Goal: Task Accomplishment & Management: Manage account settings

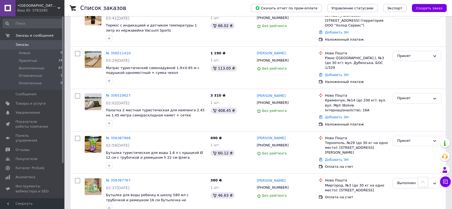
scroll to position [535, 0]
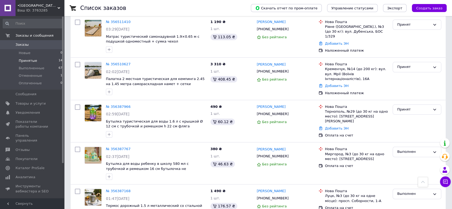
click at [22, 60] on span "Принятые" at bounding box center [28, 60] width 18 height 5
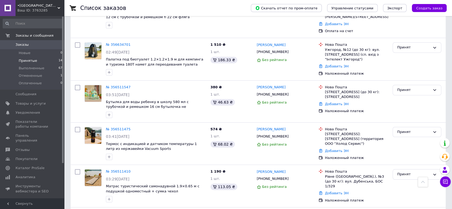
scroll to position [466, 0]
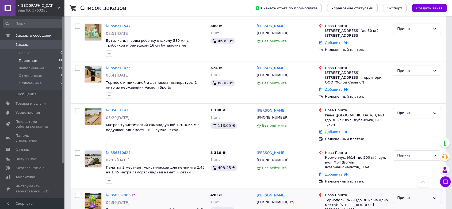
click at [396, 193] on div "Принят" at bounding box center [417, 198] width 49 height 10
click at [395, 204] on li "Выполнен" at bounding box center [417, 209] width 48 height 10
click at [399, 153] on div "Принят" at bounding box center [413, 156] width 33 height 6
click at [400, 162] on li "Выполнен" at bounding box center [417, 167] width 48 height 10
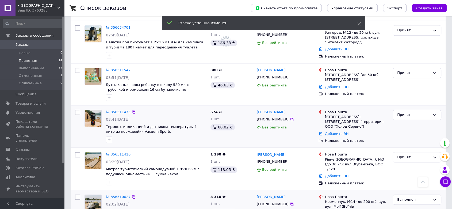
scroll to position [406, 0]
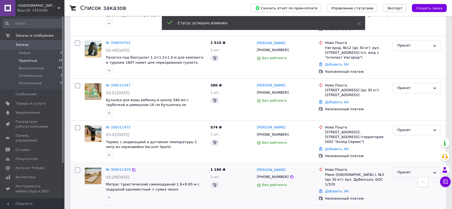
click at [397, 167] on div "Принят" at bounding box center [417, 172] width 49 height 10
click at [398, 179] on li "Выполнен" at bounding box center [417, 184] width 48 height 10
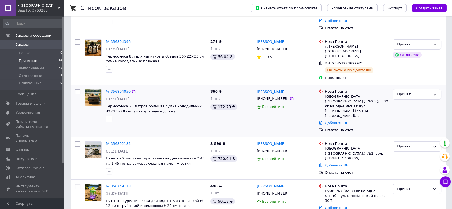
scroll to position [119, 0]
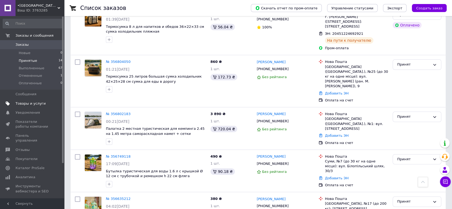
click at [26, 103] on span "Товары и услуги" at bounding box center [31, 103] width 30 height 5
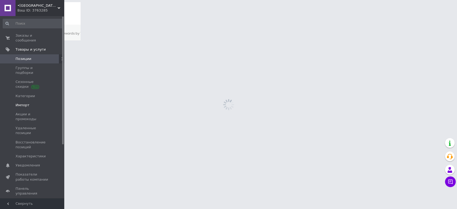
click at [24, 103] on span "Импорт" at bounding box center [23, 105] width 14 height 5
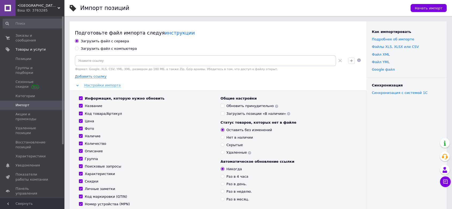
click at [76, 48] on input "Загрузить файл с компьютера" at bounding box center [76, 48] width 3 height 3
radio input "true"
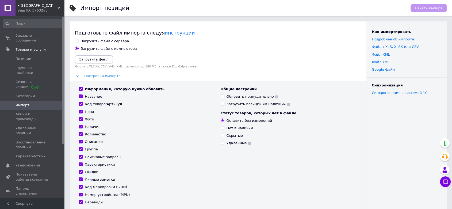
click at [83, 59] on icon "Загрузить файл" at bounding box center [93, 59] width 29 height 4
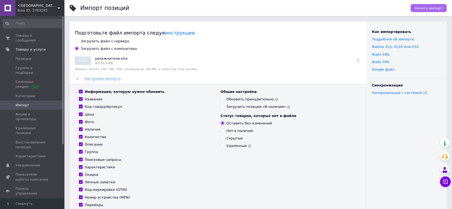
click at [432, 8] on span "Начать импорт" at bounding box center [429, 8] width 28 height 4
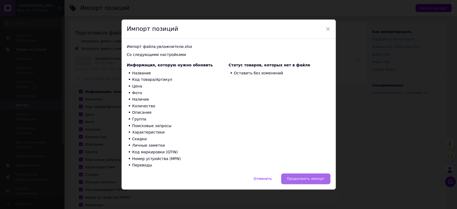
click at [308, 180] on span "Продолжить импорт" at bounding box center [305, 179] width 38 height 4
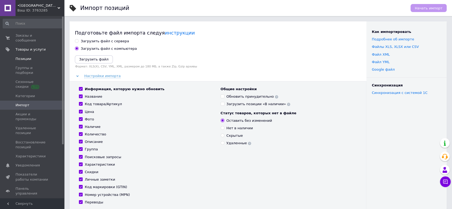
click at [17, 56] on span "Позиции" at bounding box center [24, 58] width 16 height 5
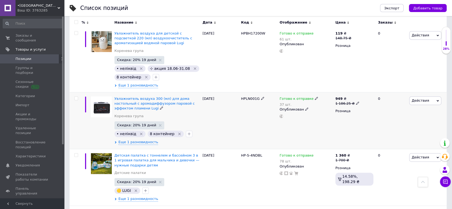
scroll to position [743, 0]
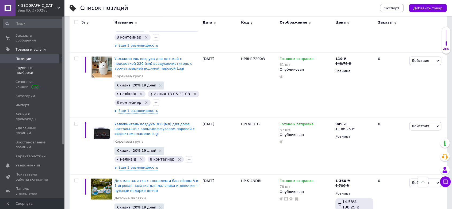
click at [39, 66] on span "Группы и подборки" at bounding box center [33, 71] width 34 height 10
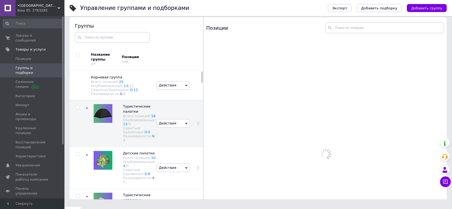
scroll to position [30, 0]
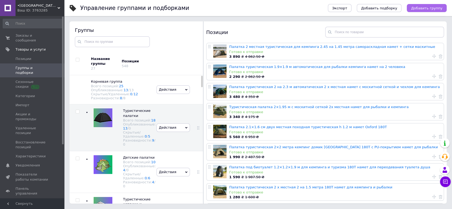
click at [428, 5] on button "Добавить группу" at bounding box center [427, 8] width 40 height 8
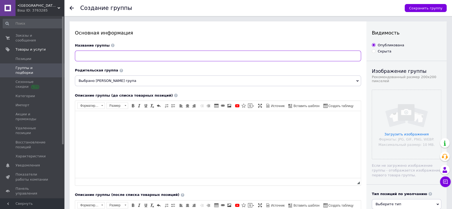
click at [94, 57] on input at bounding box center [218, 56] width 286 height 11
type input "Увлажнители воздуха"
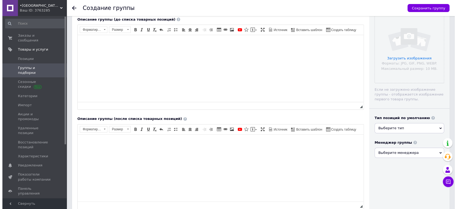
scroll to position [148, 0]
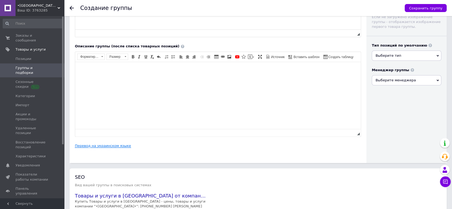
click at [97, 145] on link "Перевод на украинском языке" at bounding box center [103, 146] width 56 height 4
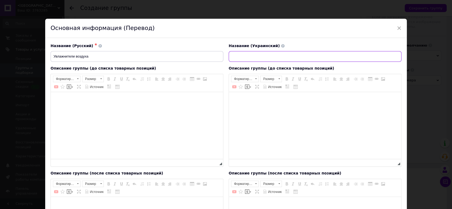
click at [245, 55] on input at bounding box center [315, 56] width 173 height 11
paste input "Зволожувачі повітря"
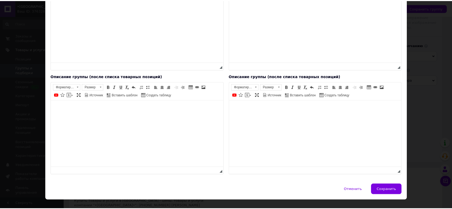
scroll to position [105, 0]
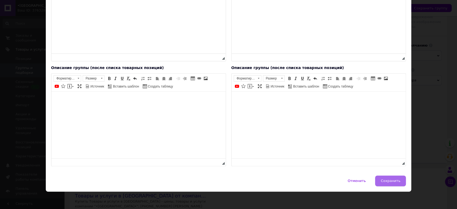
type input "Зволожувачі повітря"
click at [391, 181] on span "Сохранить" at bounding box center [390, 181] width 20 height 4
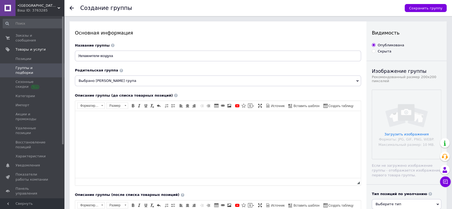
scroll to position [0, 0]
click at [384, 118] on input "file" at bounding box center [406, 124] width 69 height 69
click at [425, 7] on span "Сохранить группу" at bounding box center [425, 8] width 33 height 4
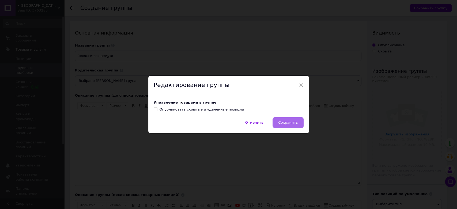
click at [292, 128] on button "Сохранить" at bounding box center [287, 122] width 31 height 11
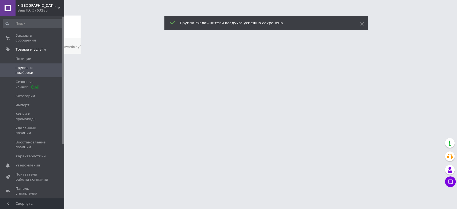
click at [24, 66] on span "Группы и подборки" at bounding box center [33, 71] width 34 height 10
click at [22, 56] on span "Позиции" at bounding box center [24, 58] width 16 height 5
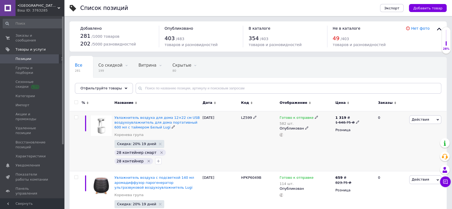
click at [77, 116] on input "checkbox" at bounding box center [75, 117] width 3 height 3
checkbox input "true"
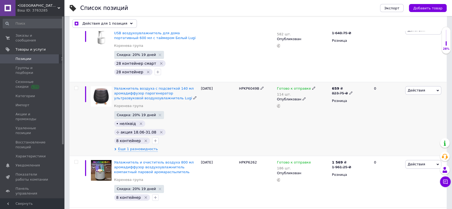
click at [77, 87] on input "checkbox" at bounding box center [75, 87] width 3 height 3
checkbox input "true"
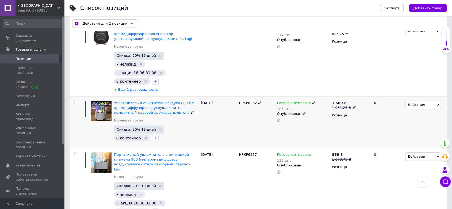
click at [75, 101] on input "checkbox" at bounding box center [75, 102] width 3 height 3
checkbox input "true"
drag, startPoint x: 75, startPoint y: 144, endPoint x: 75, endPoint y: 147, distance: 3.2
click at [75, 152] on input "checkbox" at bounding box center [75, 153] width 3 height 3
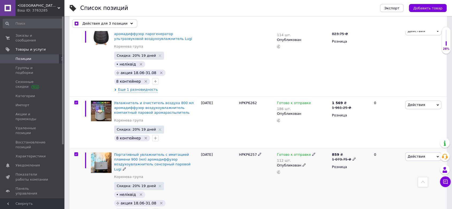
checkbox input "true"
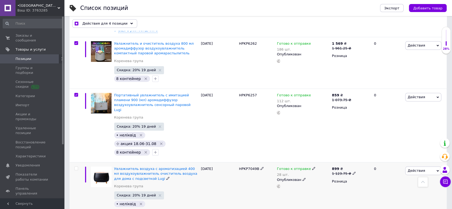
click at [75, 167] on input "checkbox" at bounding box center [75, 168] width 3 height 3
checkbox input "true"
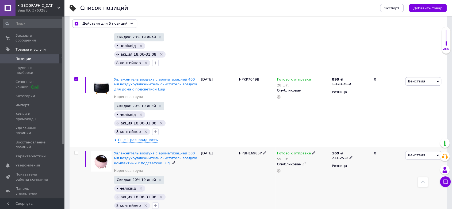
drag, startPoint x: 75, startPoint y: 121, endPoint x: 76, endPoint y: 138, distance: 16.6
click at [75, 151] on input "checkbox" at bounding box center [75, 152] width 3 height 3
checkbox input "true"
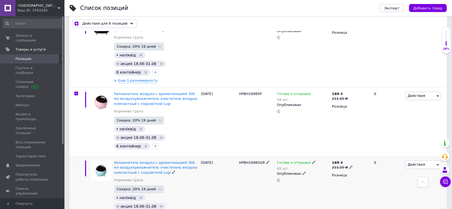
click at [74, 160] on input "checkbox" at bounding box center [75, 161] width 3 height 3
checkbox input "true"
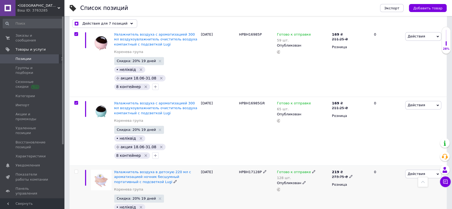
click at [75, 170] on input "checkbox" at bounding box center [75, 171] width 3 height 3
checkbox input "true"
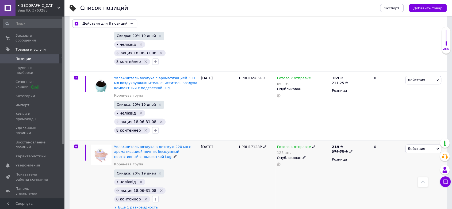
scroll to position [475, 0]
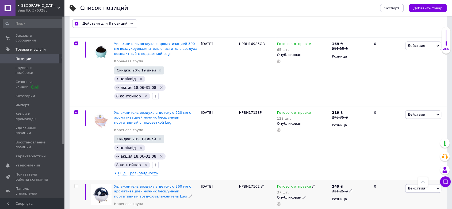
click at [76, 184] on input "checkbox" at bounding box center [75, 185] width 3 height 3
checkbox input "true"
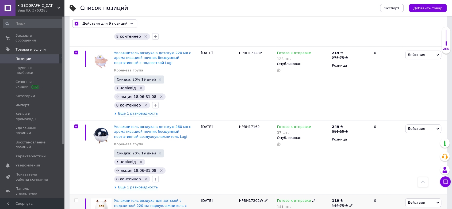
click at [75, 198] on input "checkbox" at bounding box center [75, 199] width 3 height 3
checkbox input "true"
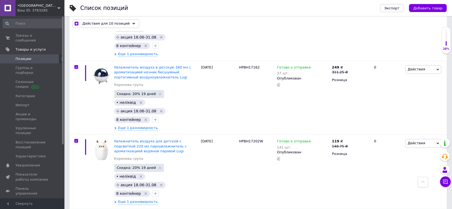
checkbox input "true"
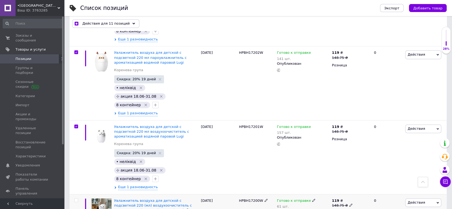
scroll to position [683, 0]
click at [77, 198] on input "checkbox" at bounding box center [75, 199] width 3 height 3
checkbox input "true"
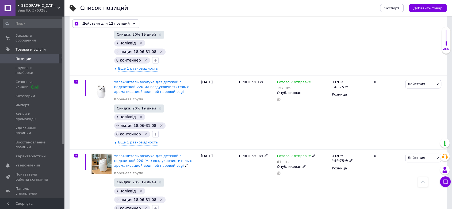
scroll to position [743, 0]
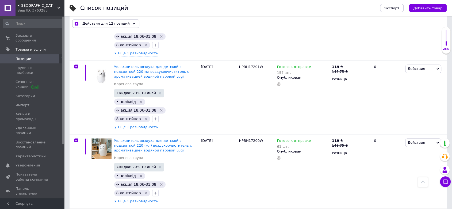
checkbox input "true"
click at [121, 23] on span "Действия для 13 позиций" at bounding box center [105, 23] width 47 height 5
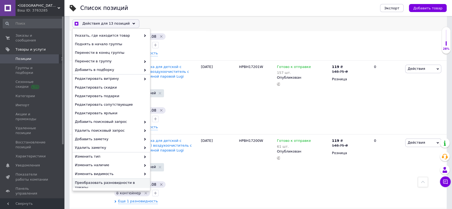
scroll to position [34, 0]
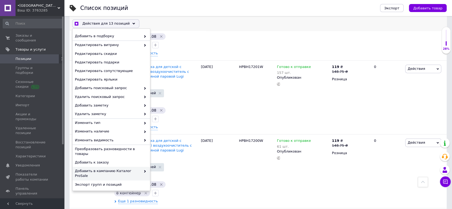
click at [144, 170] on icon at bounding box center [145, 171] width 3 height 3
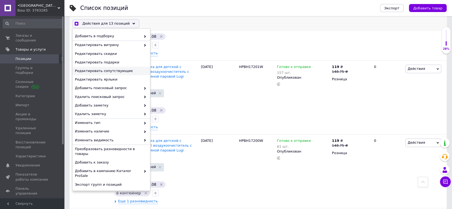
scroll to position [0, 0]
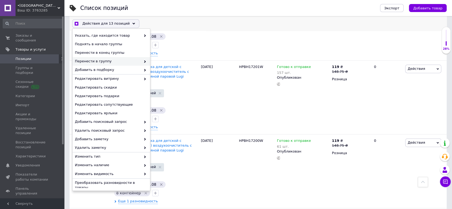
click at [110, 62] on span "Перенести в группу" at bounding box center [108, 61] width 66 height 5
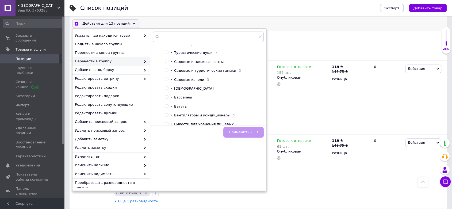
scroll to position [175, 0]
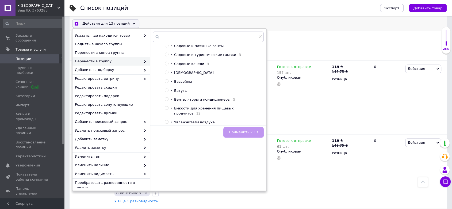
checkbox input "true"
click at [166, 121] on input "radio" at bounding box center [166, 121] width 3 height 3
radio input "true"
click at [250, 131] on span "Применить к 13" at bounding box center [243, 132] width 29 height 4
checkbox input "true"
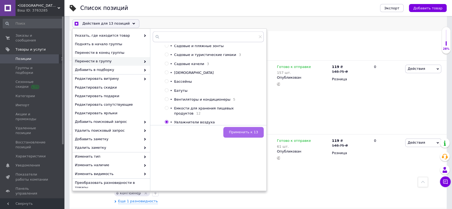
checkbox input "false"
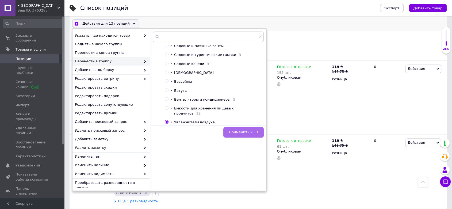
checkbox input "false"
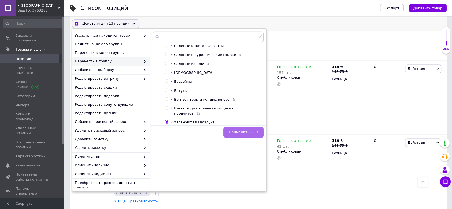
checkbox input "false"
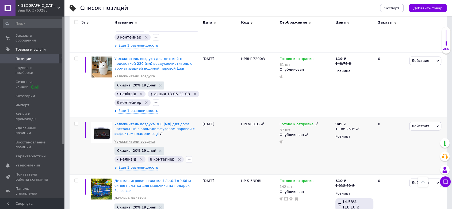
click at [138, 141] on link "Увлажнители воздуха" at bounding box center [134, 141] width 41 height 5
